Goal: Find contact information: Obtain details needed to contact an individual or organization

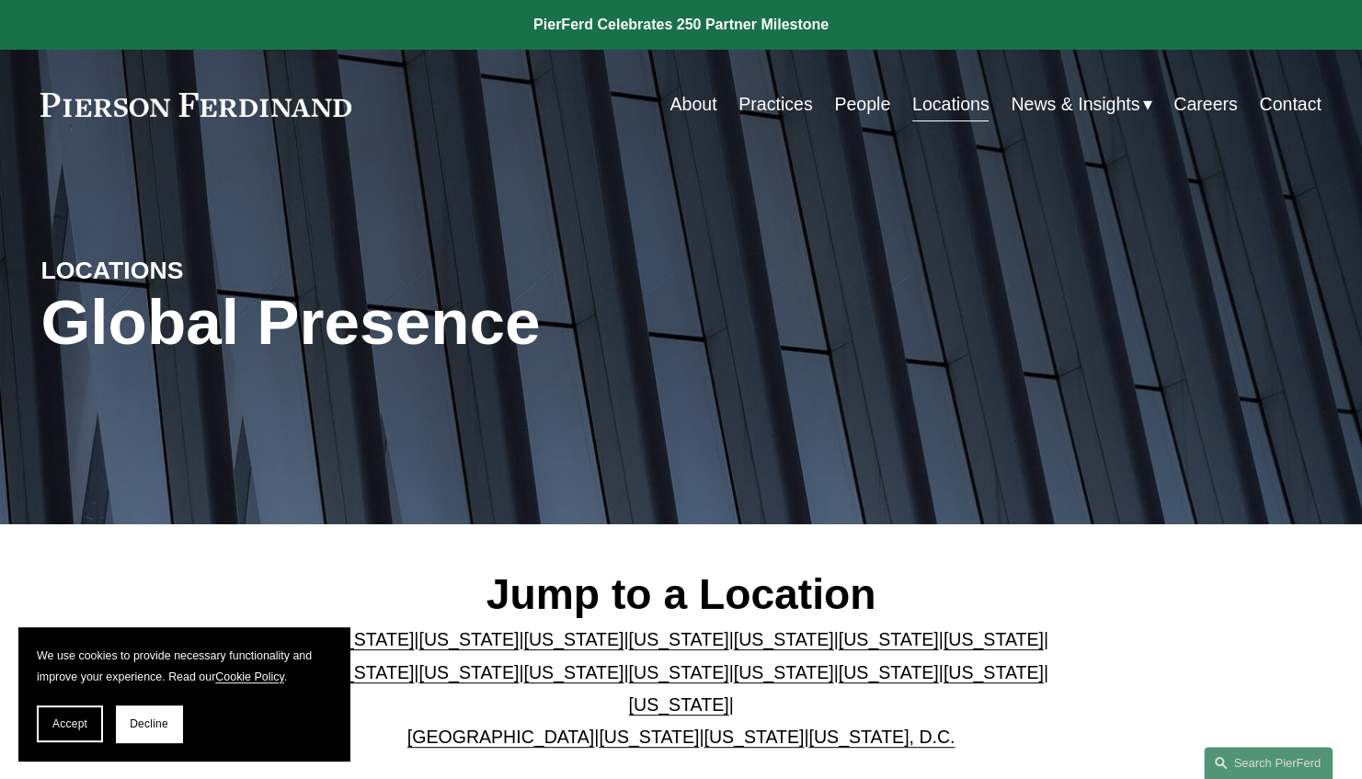
click at [720, 726] on link "[US_STATE]" at bounding box center [753, 736] width 100 height 20
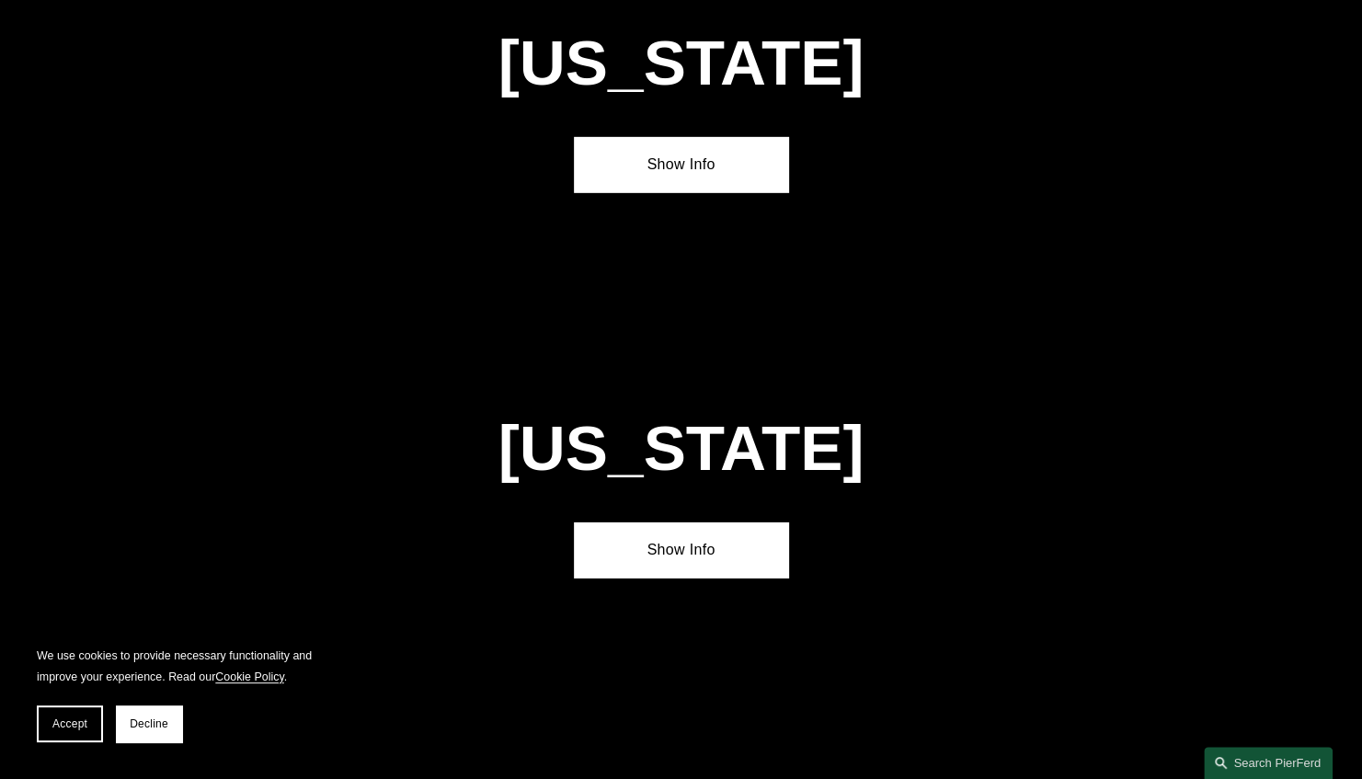
scroll to position [7367, 0]
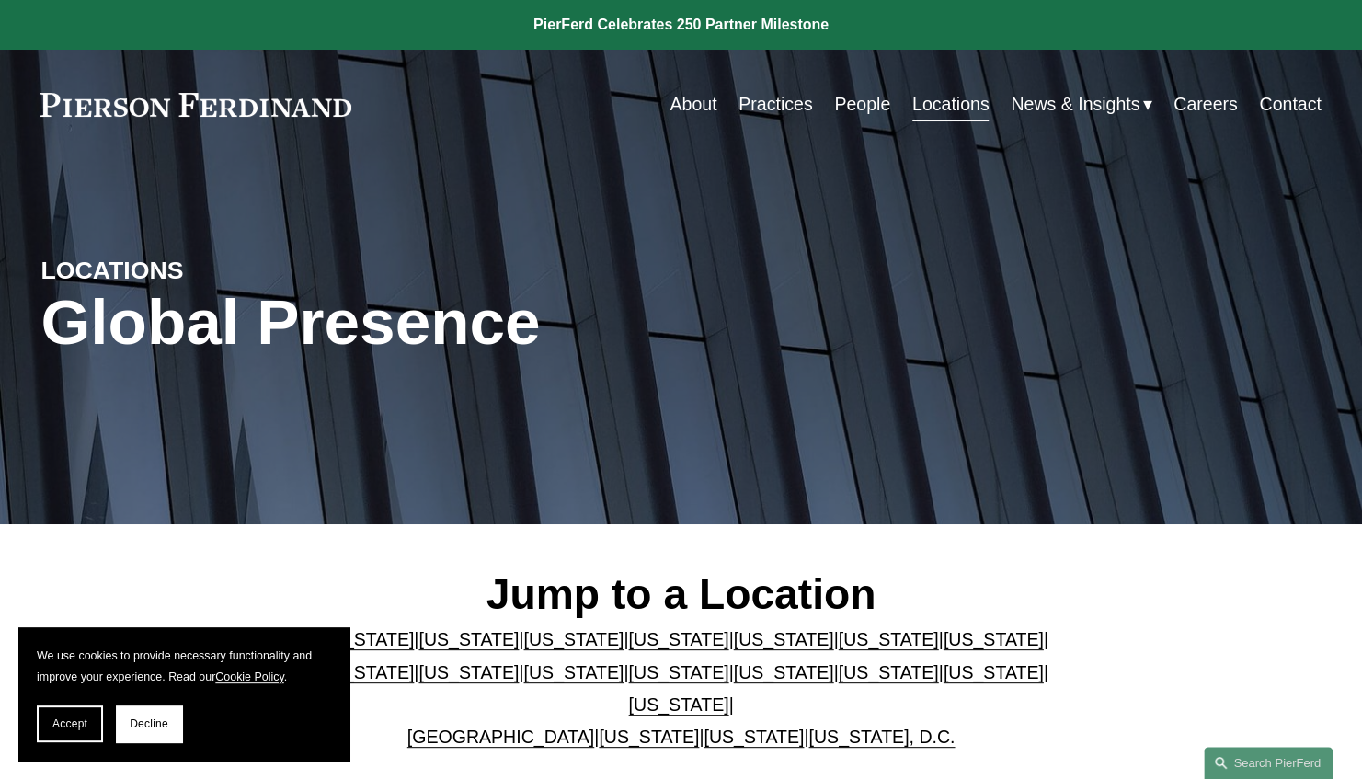
click at [829, 726] on link "[US_STATE], D.C." at bounding box center [881, 736] width 146 height 20
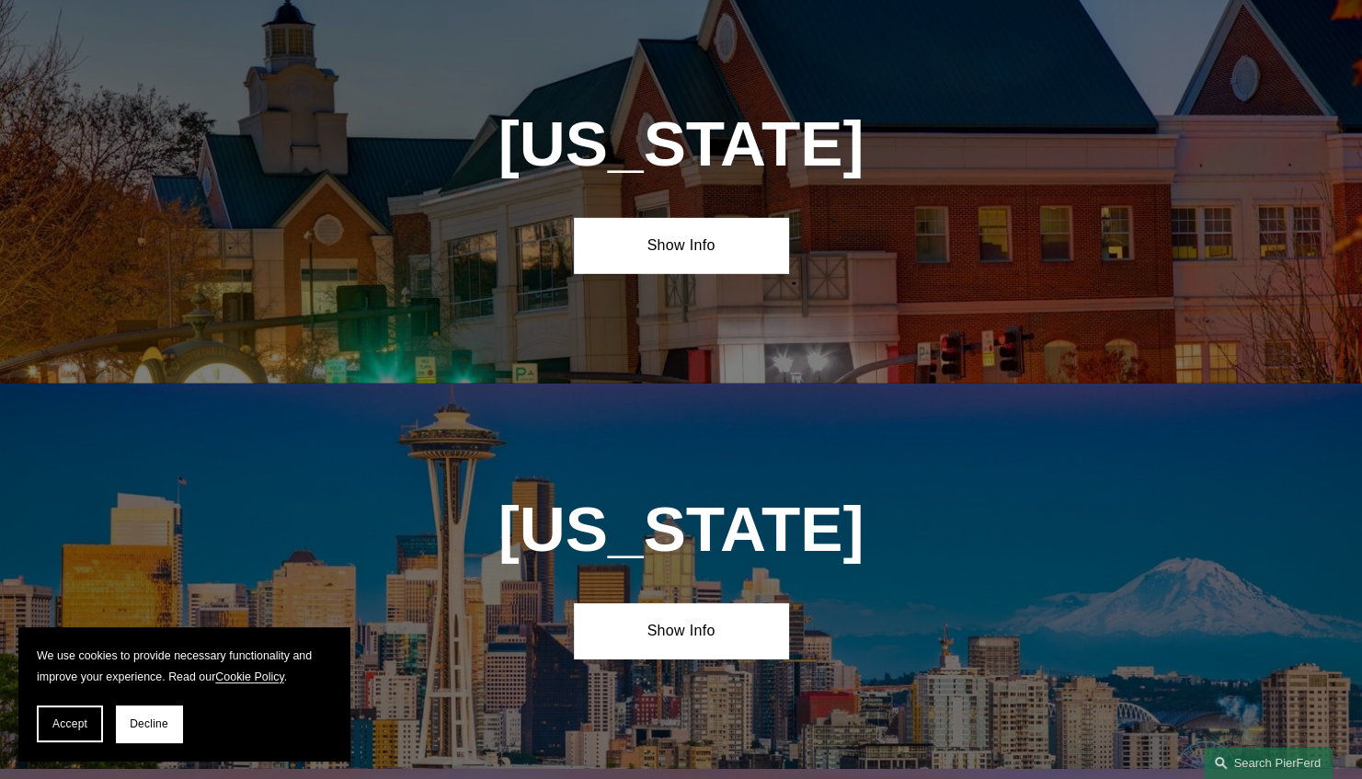
scroll to position [7292, 0]
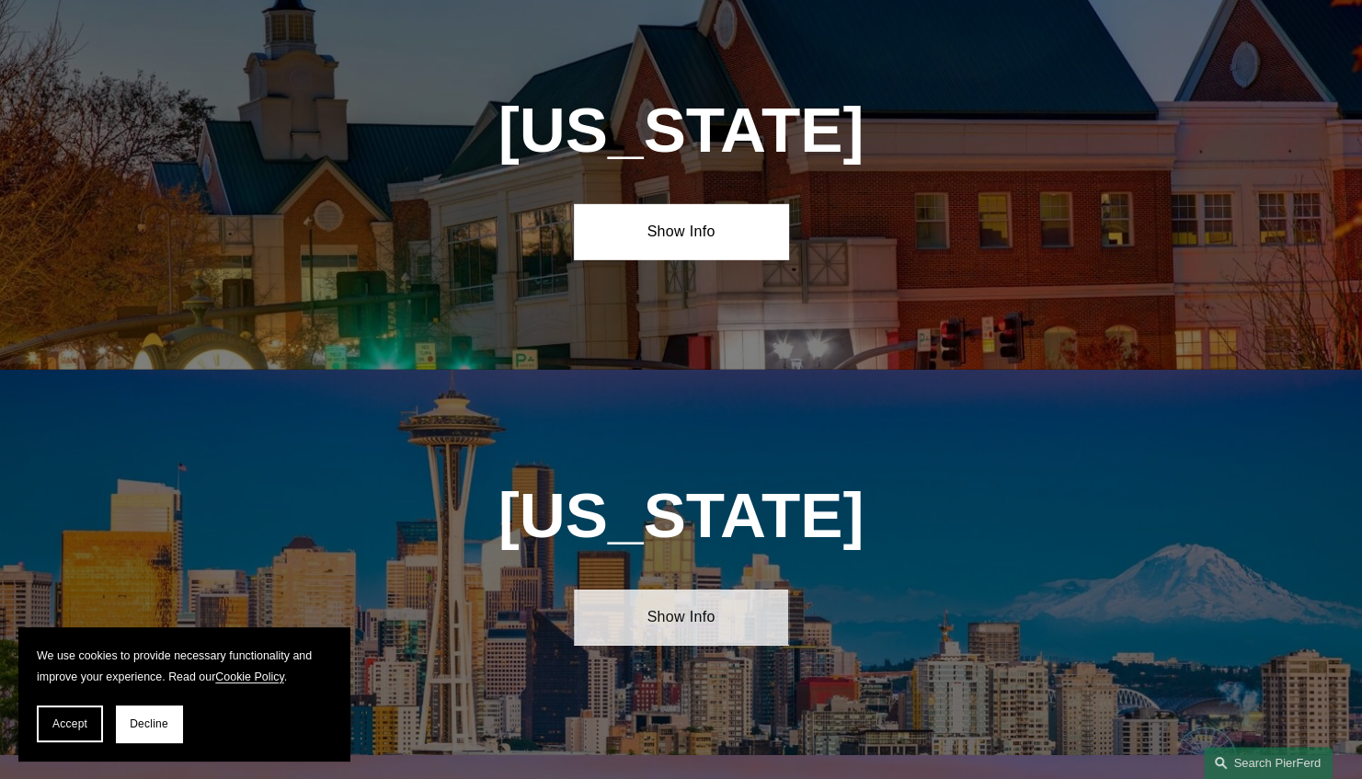
click at [716, 589] on link "Show Info" at bounding box center [680, 616] width 213 height 55
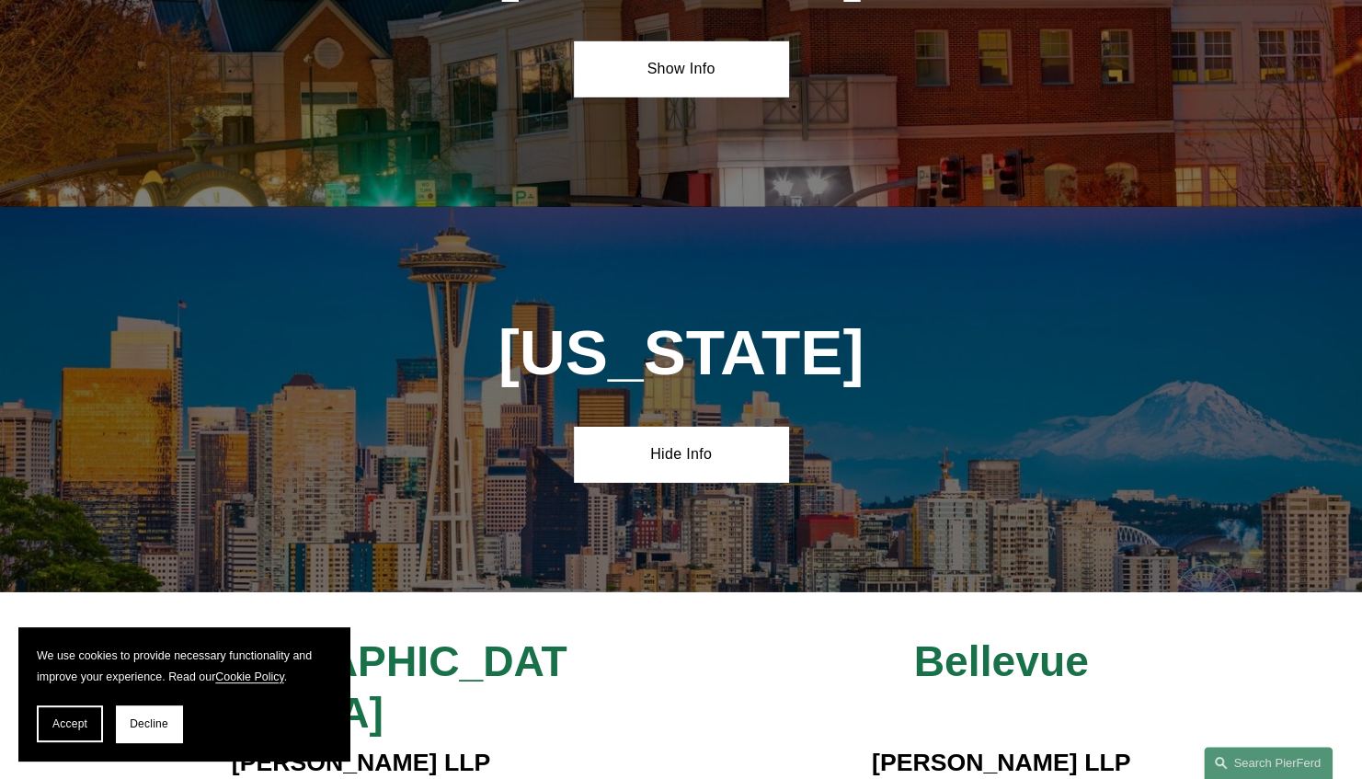
scroll to position [7418, 0]
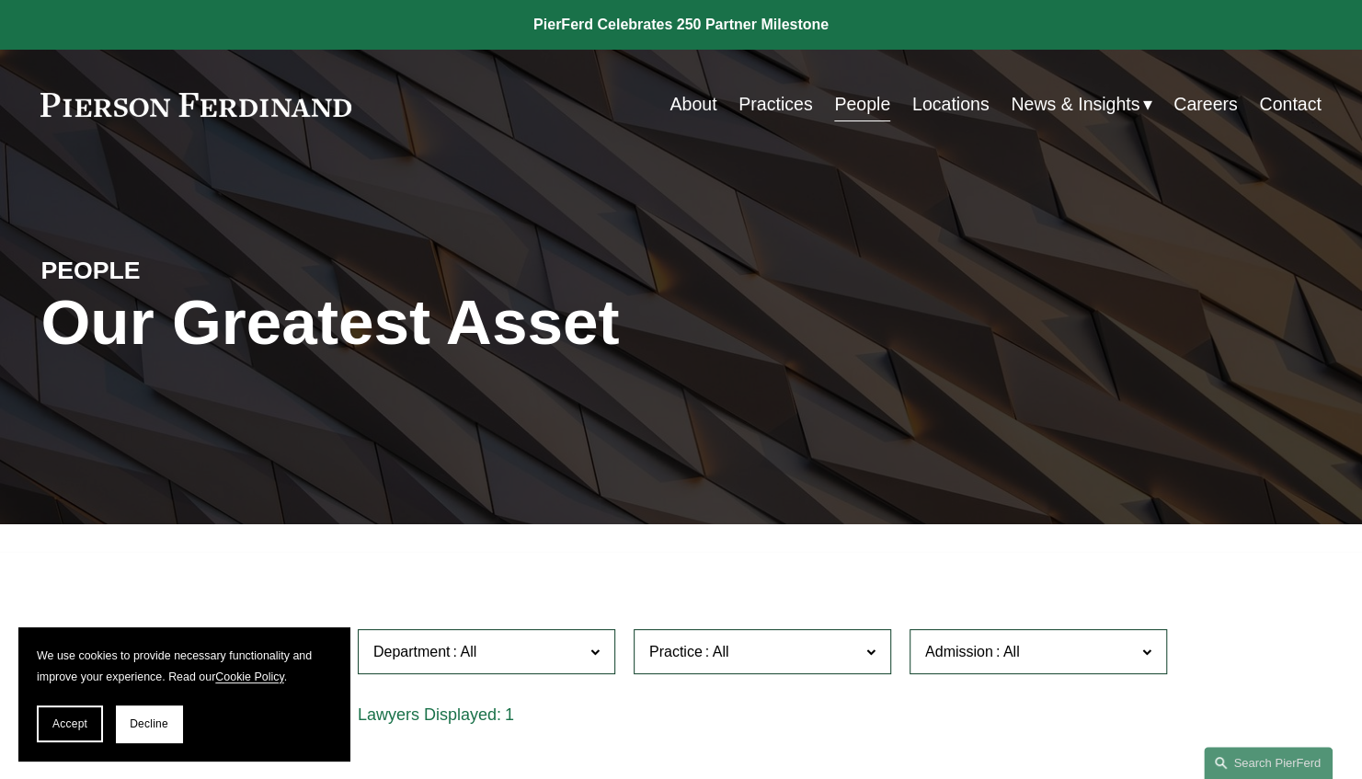
click at [591, 656] on span at bounding box center [594, 651] width 9 height 24
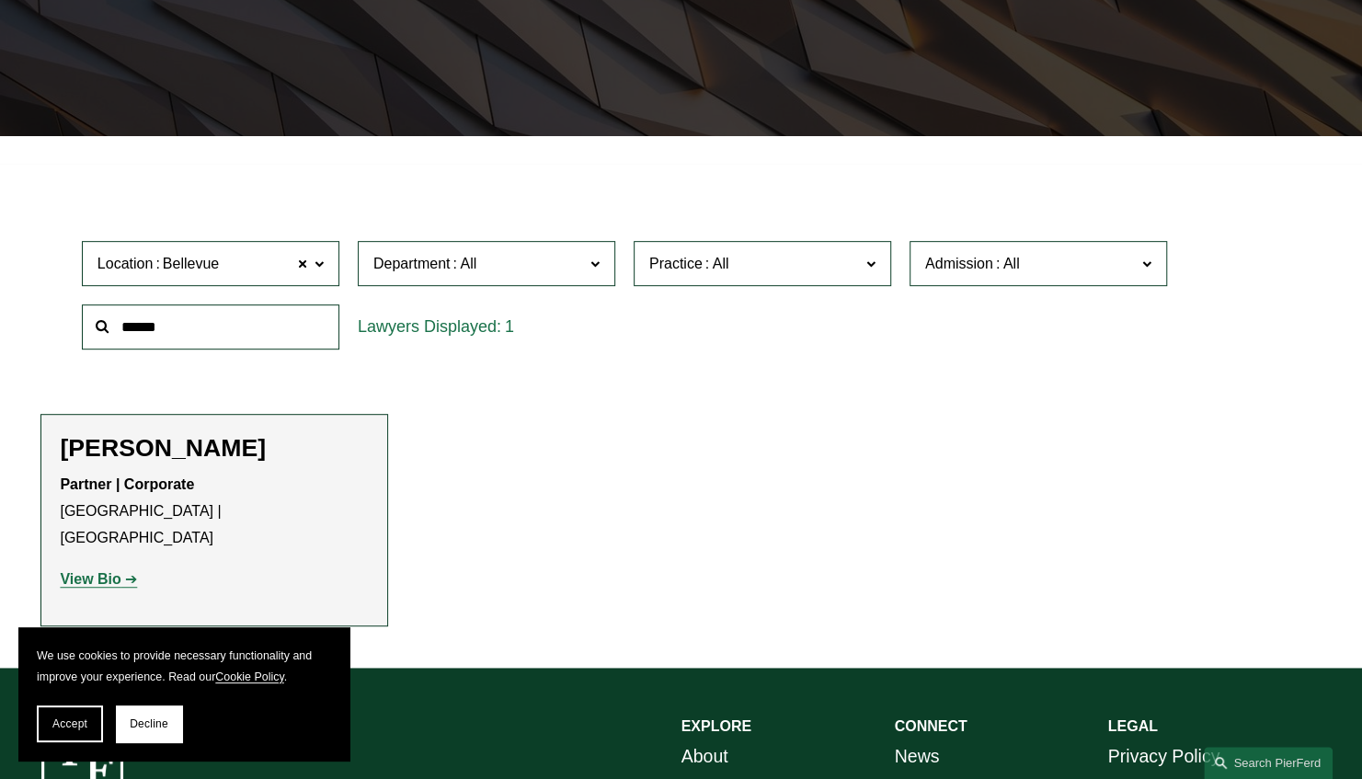
scroll to position [403, 0]
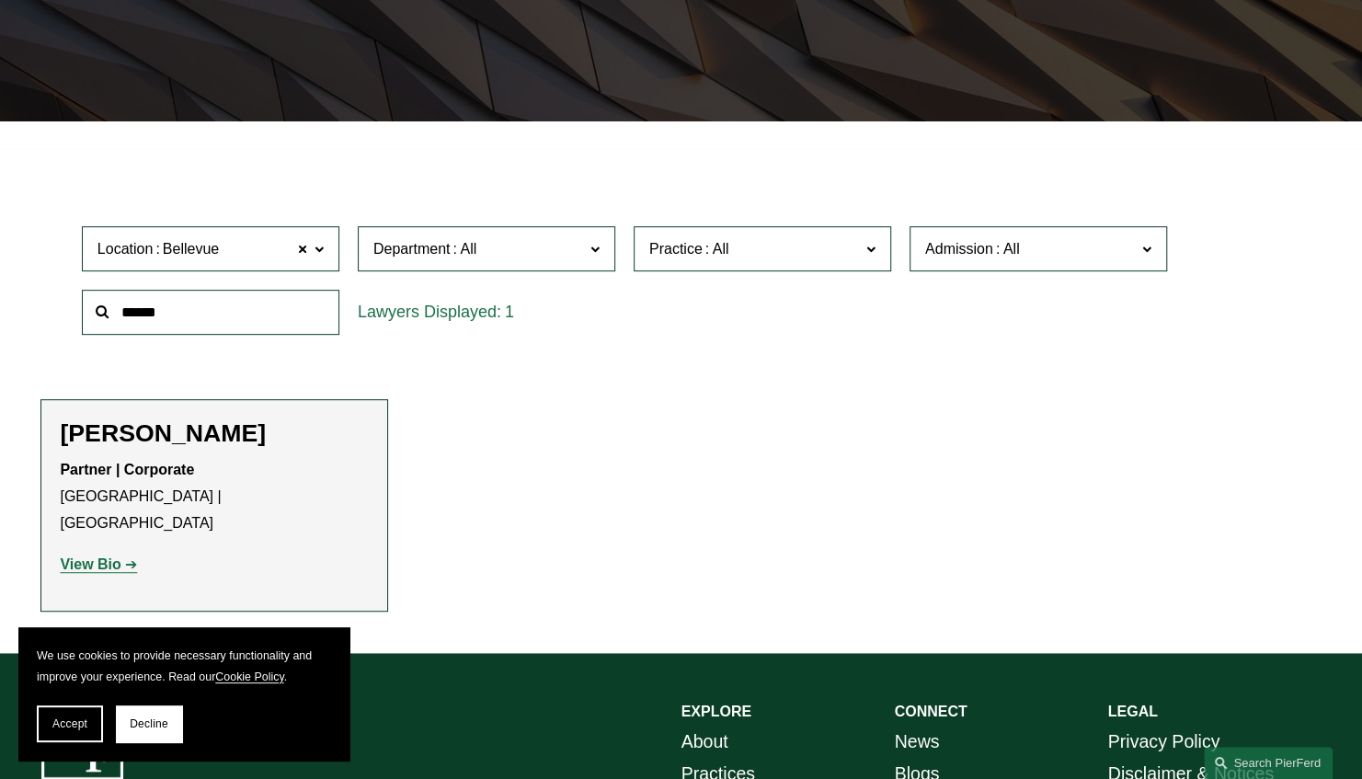
click at [872, 265] on label "Practice" at bounding box center [761, 248] width 257 height 45
click at [0, 0] on link "Trusts & Estates" at bounding box center [0, 0] width 0 height 0
click at [93, 556] on strong "View Bio" at bounding box center [90, 564] width 61 height 16
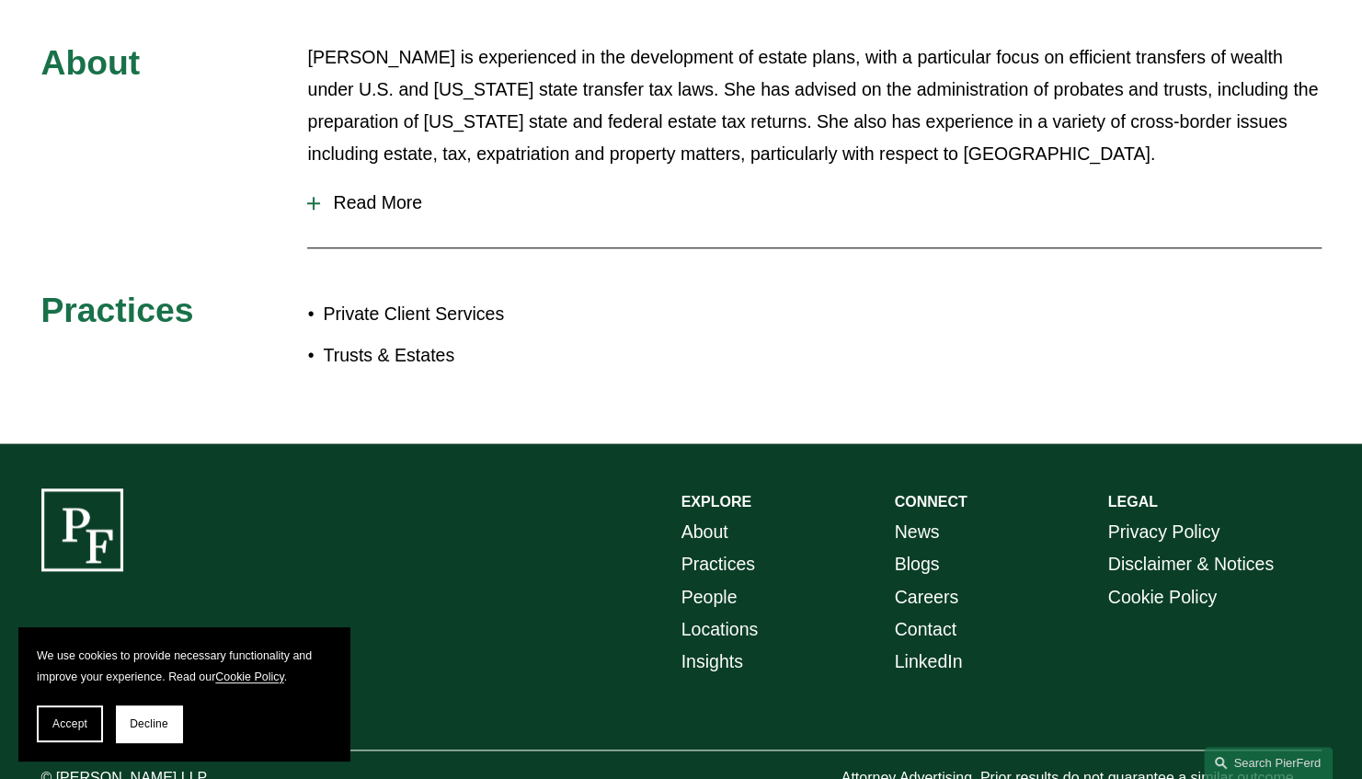
scroll to position [305, 0]
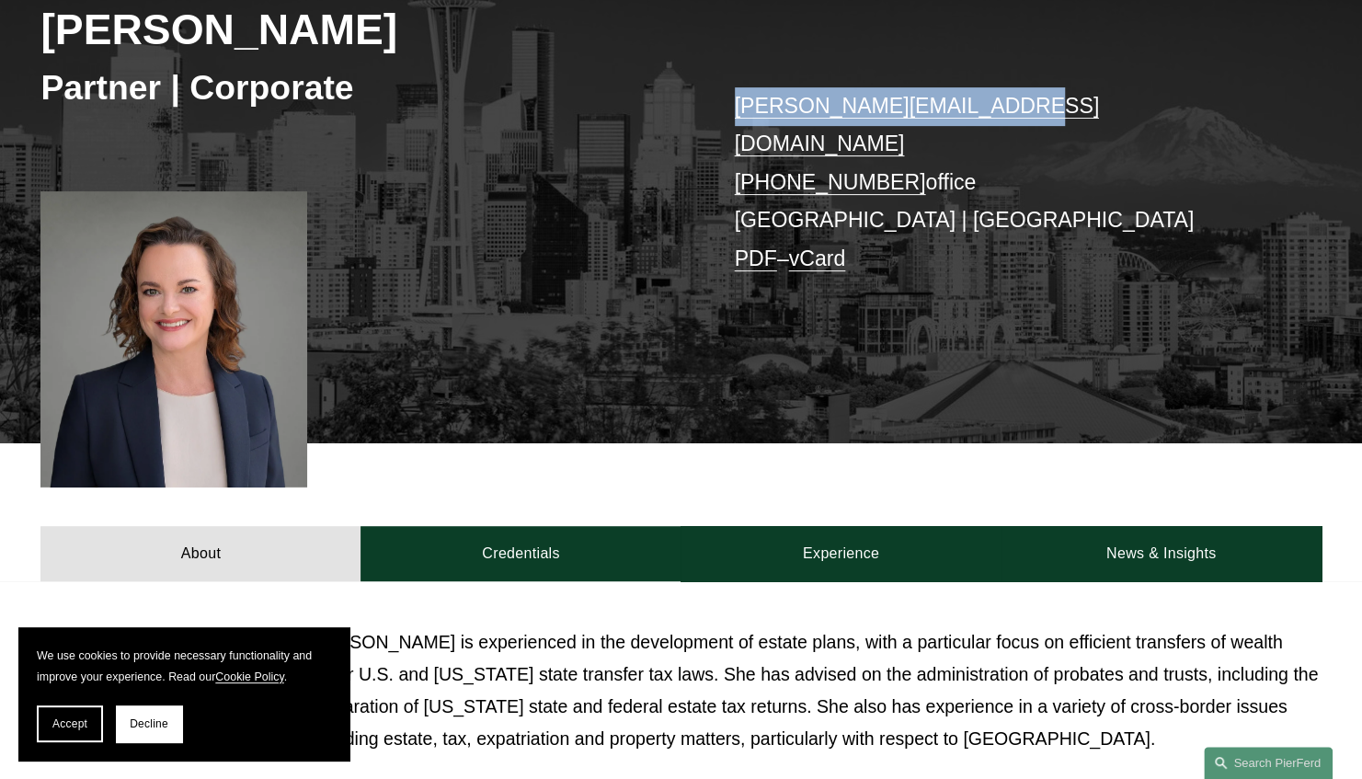
drag, startPoint x: 999, startPoint y: 106, endPoint x: 728, endPoint y: 111, distance: 271.3
click at [728, 111] on div "Kristina M. Ash Partner | Corporate kristina.ash@pierferd.com +1.425.216.9630 o…" at bounding box center [681, 168] width 1362 height 549
copy link "kristina.ash@pierferd.com"
